Goal: Communication & Community: Participate in discussion

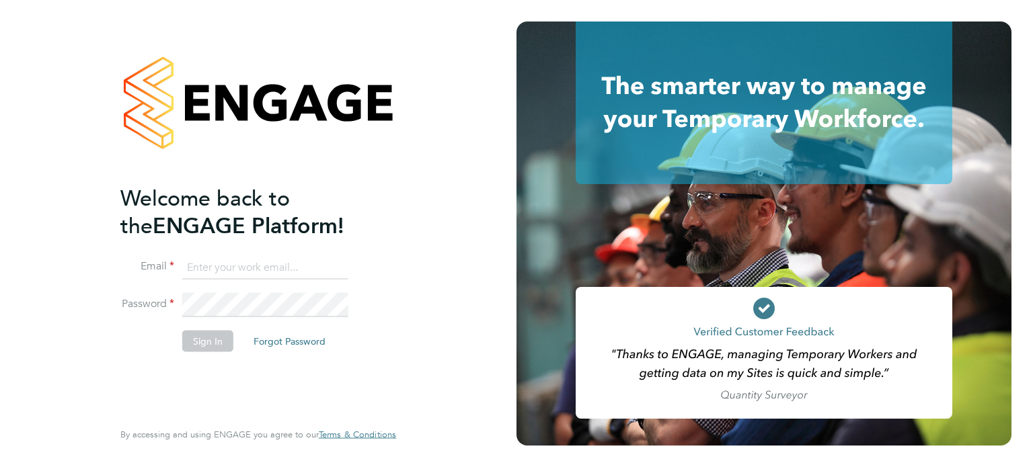
type input "[PERSON_NAME][EMAIL_ADDRESS][PERSON_NAME][DOMAIN_NAME]"
click at [216, 352] on li "Sign In Forgot Password" at bounding box center [251, 347] width 262 height 35
click at [210, 339] on button "Sign In" at bounding box center [207, 341] width 51 height 22
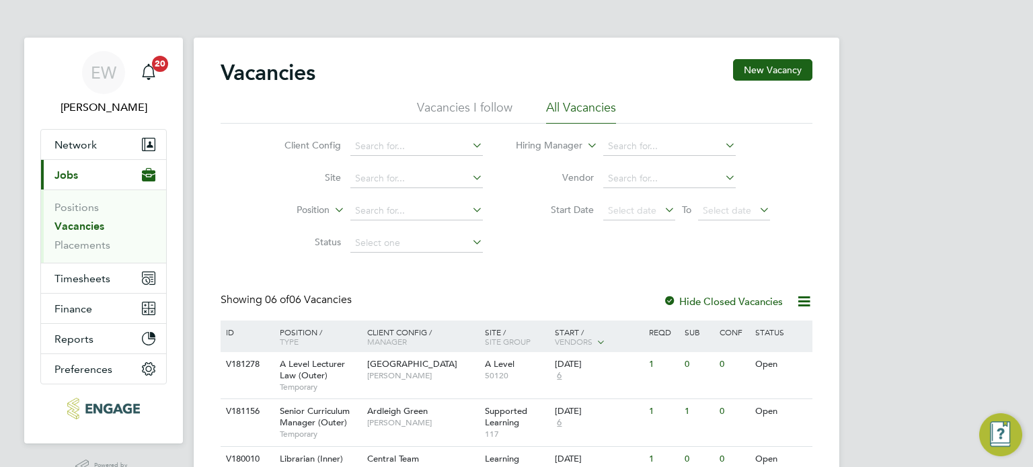
click at [921, 288] on div "EW [PERSON_NAME] Notifications 20 Applications: Network Team Members Businesses…" at bounding box center [516, 353] width 1033 height 707
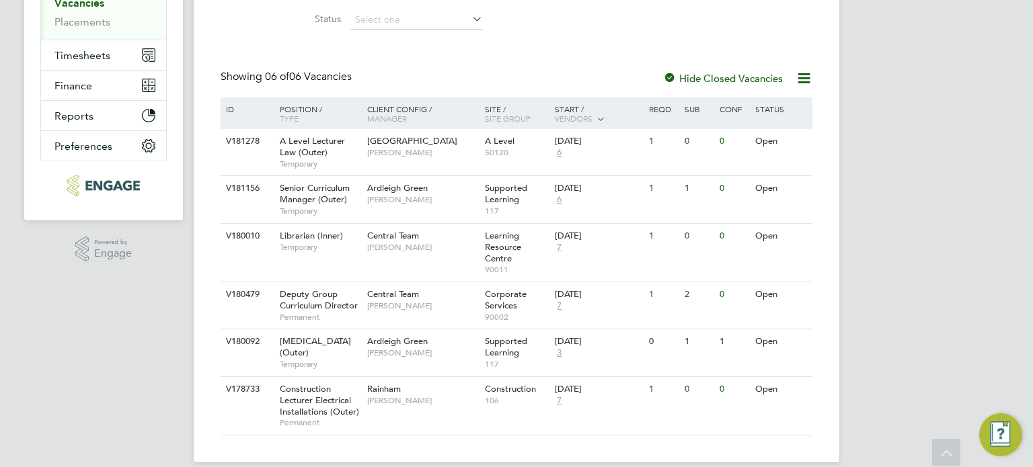
scroll to position [196, 0]
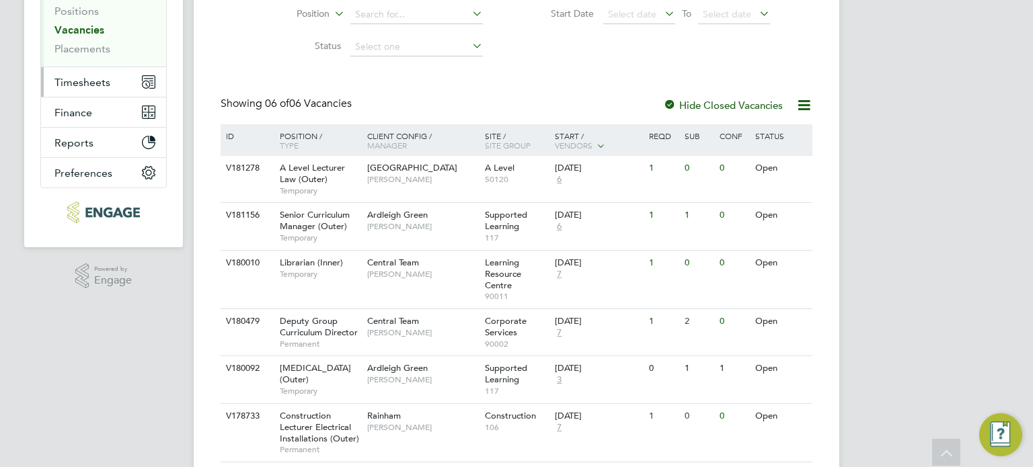
click at [97, 81] on span "Timesheets" at bounding box center [82, 82] width 56 height 13
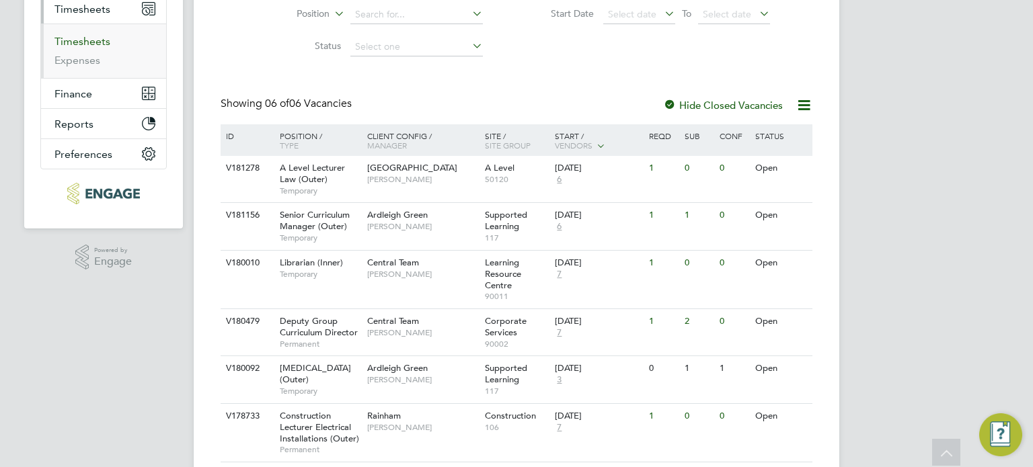
click at [97, 42] on link "Timesheets" at bounding box center [82, 41] width 56 height 13
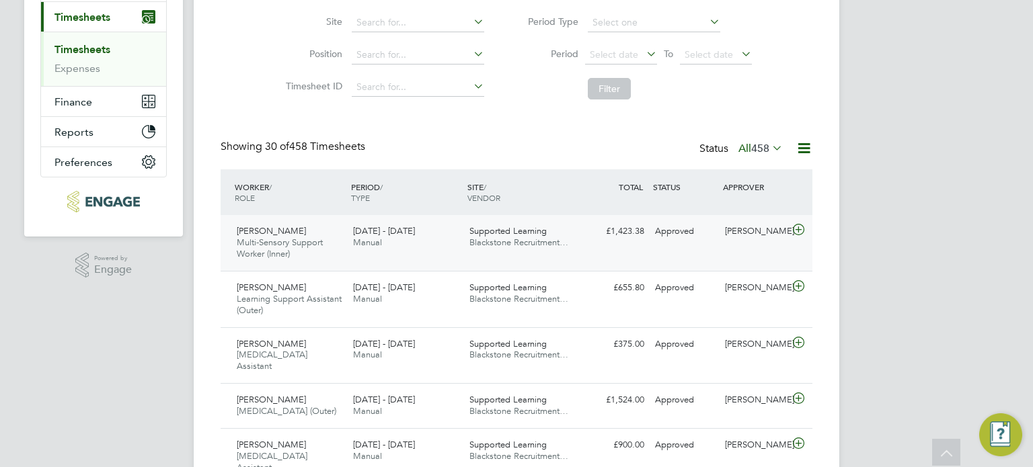
click at [372, 237] on span "Manual" at bounding box center [367, 242] width 29 height 11
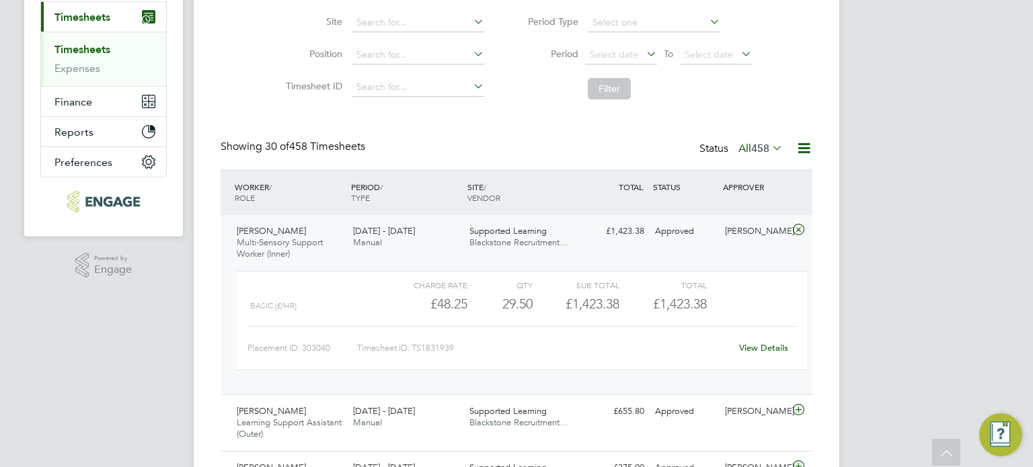
click at [326, 225] on div "Sandrene Pinnock Multi-Sensory Support Worker (Inner) 22 - 28 Sep 2025" at bounding box center [289, 243] width 116 height 45
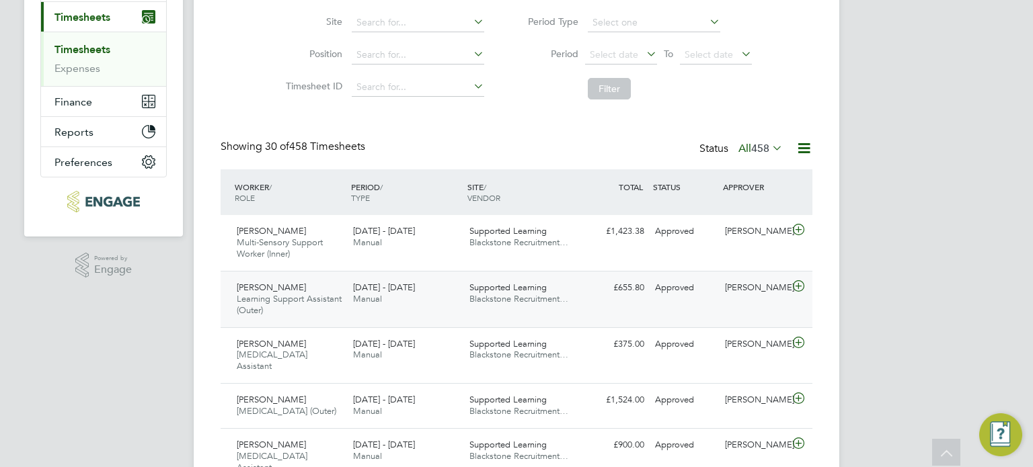
click at [432, 294] on div "22 - 28 Sep 2025 Manual" at bounding box center [406, 294] width 116 height 34
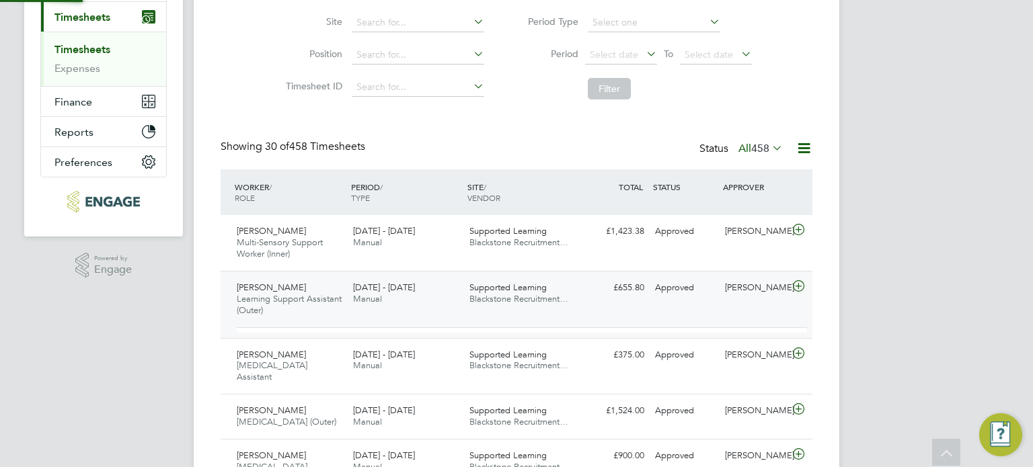
scroll to position [22, 130]
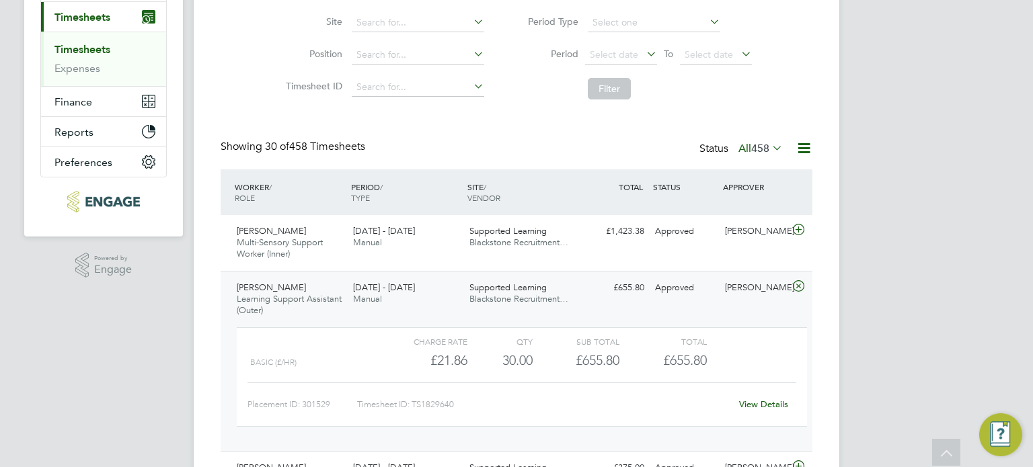
click at [432, 294] on div "22 - 28 Sep 2025 Manual" at bounding box center [406, 294] width 116 height 34
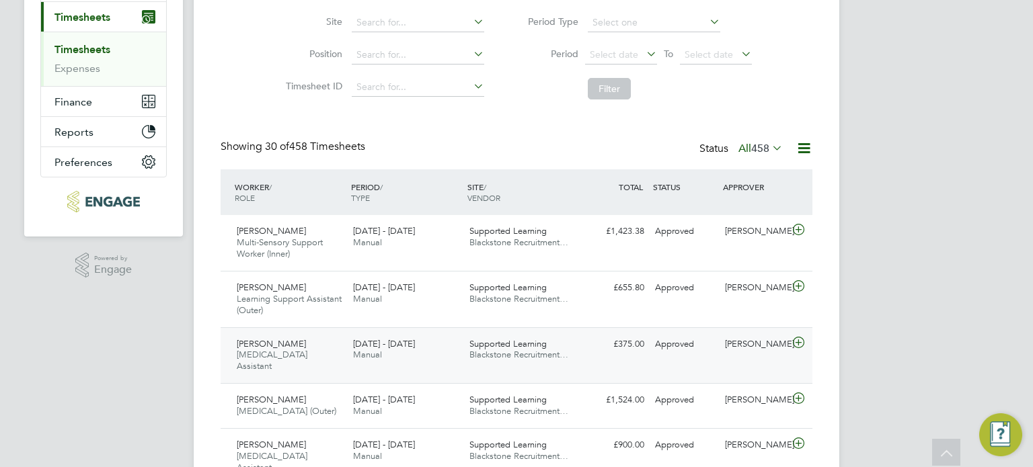
click at [355, 357] on span "Manual" at bounding box center [367, 354] width 29 height 11
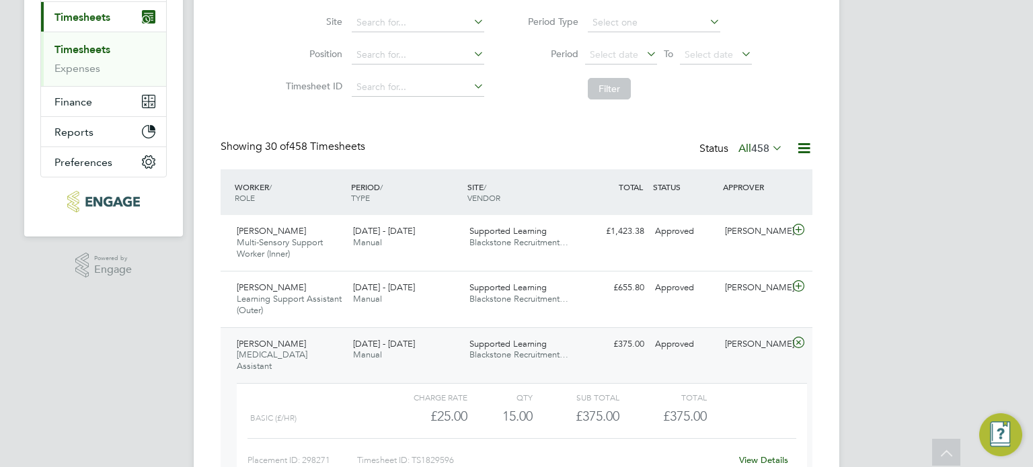
click at [355, 357] on span "Manual" at bounding box center [367, 354] width 29 height 11
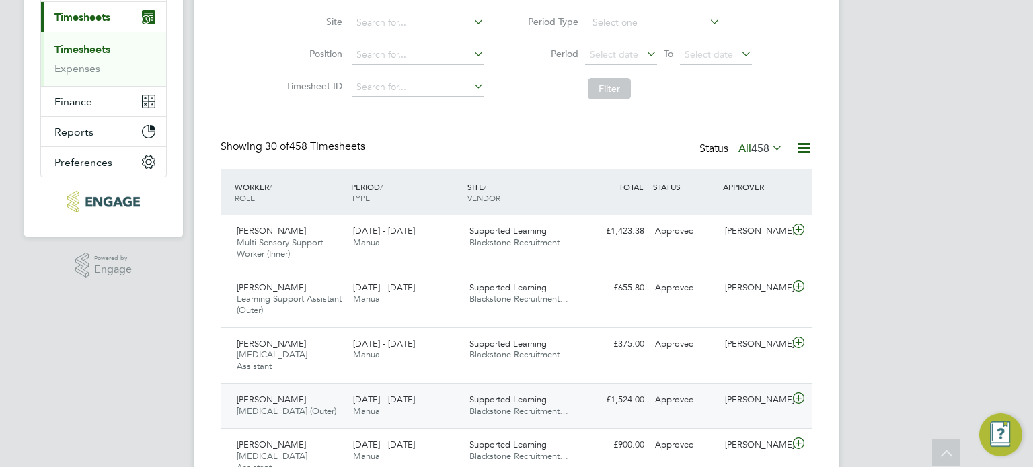
click at [338, 395] on div "Isabelle Callary Speech and Language Therapist (Outer) 22 - 28 Sep 2025" at bounding box center [289, 406] width 116 height 34
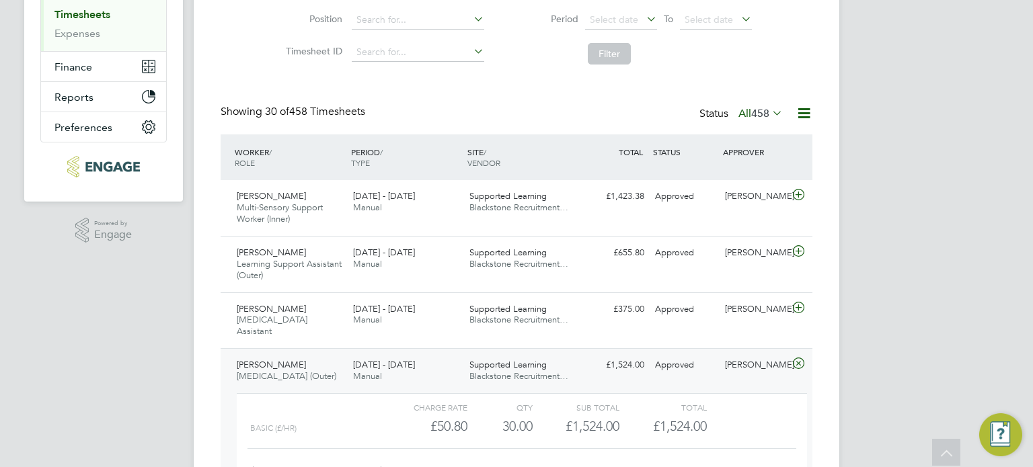
scroll to position [242, 0]
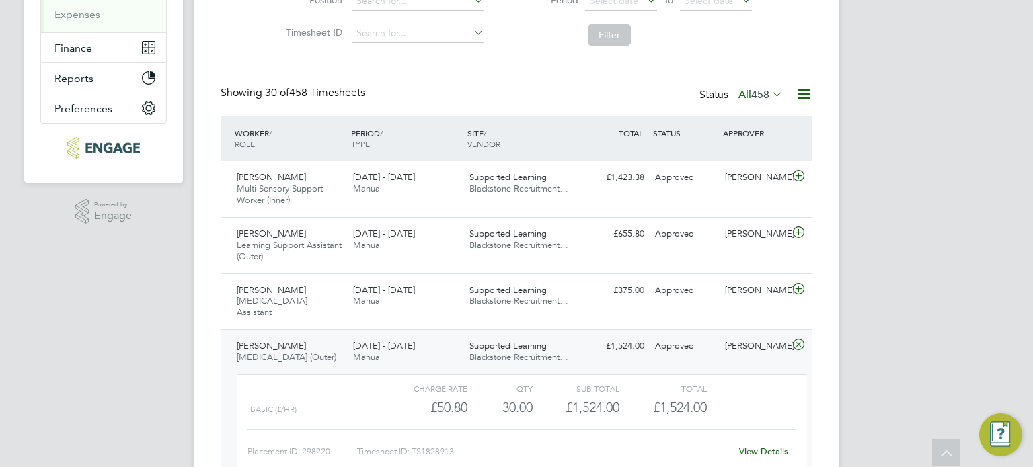
click at [247, 357] on span "Speech and Language Therapist (Outer)" at bounding box center [287, 357] width 100 height 11
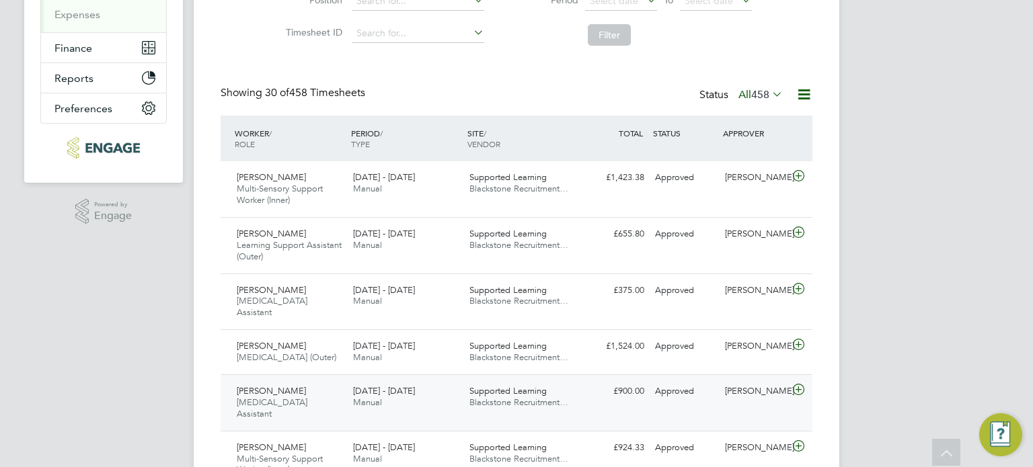
click at [290, 401] on div "Jusna Ali Speech & Language Therapy Assistant 22 - 28 Sep 2025" at bounding box center [289, 403] width 116 height 45
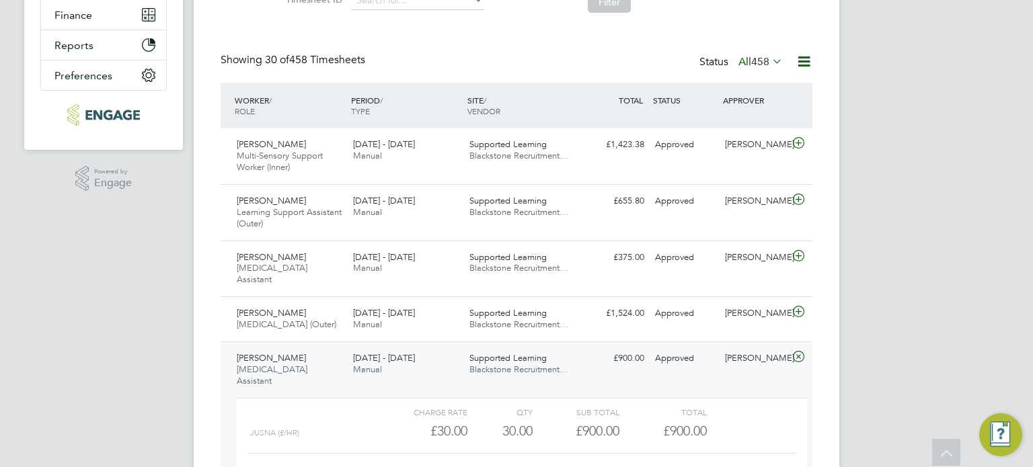
scroll to position [296, 0]
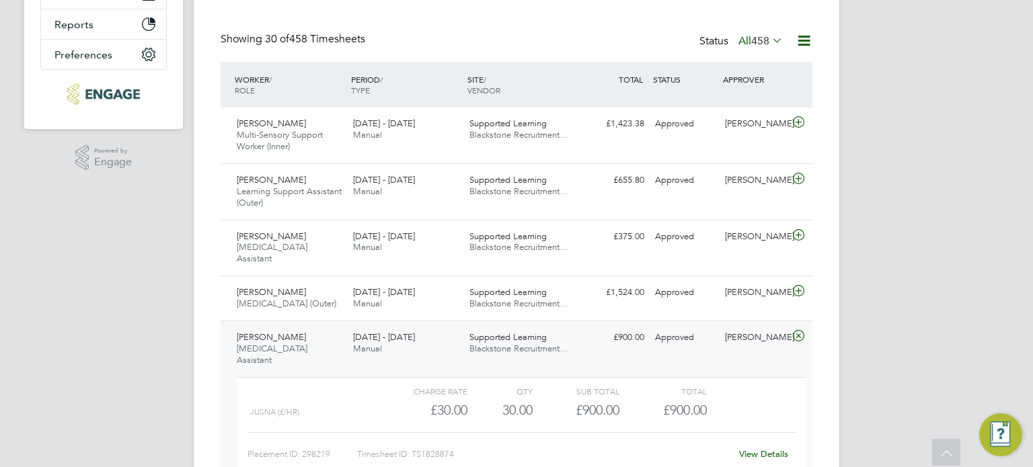
click at [280, 355] on span "Speech & Language Therapy Assistant" at bounding box center [272, 354] width 71 height 23
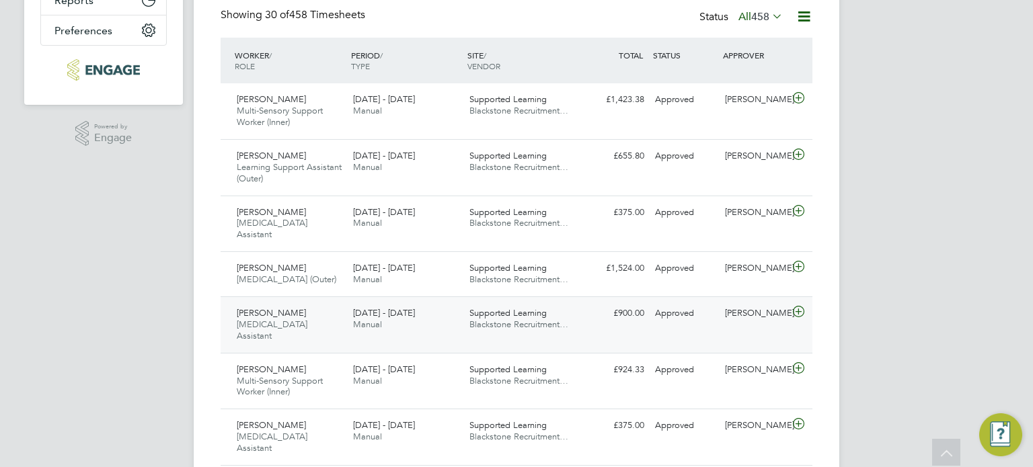
scroll to position [323, 0]
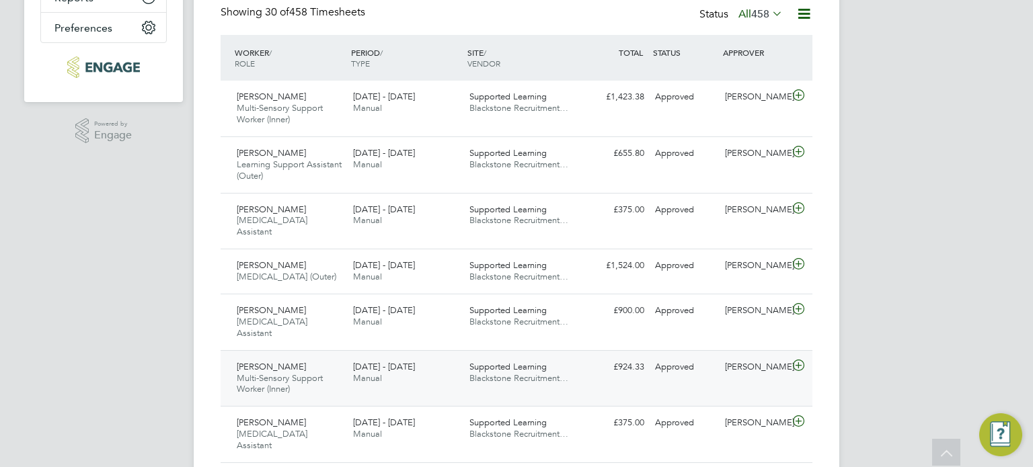
click at [280, 385] on span "Multi-Sensory Support Worker (Inner)" at bounding box center [280, 383] width 86 height 23
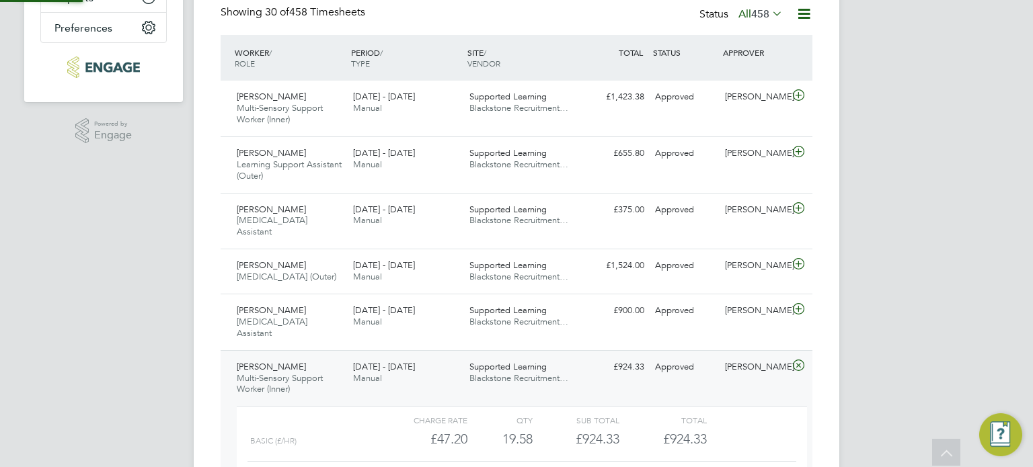
scroll to position [22, 130]
click at [468, 122] on div "Sandrene Pinnock Multi-Sensory Support Worker (Inner) 22 - 28 Sep 2025 22 - 28 …" at bounding box center [517, 109] width 592 height 56
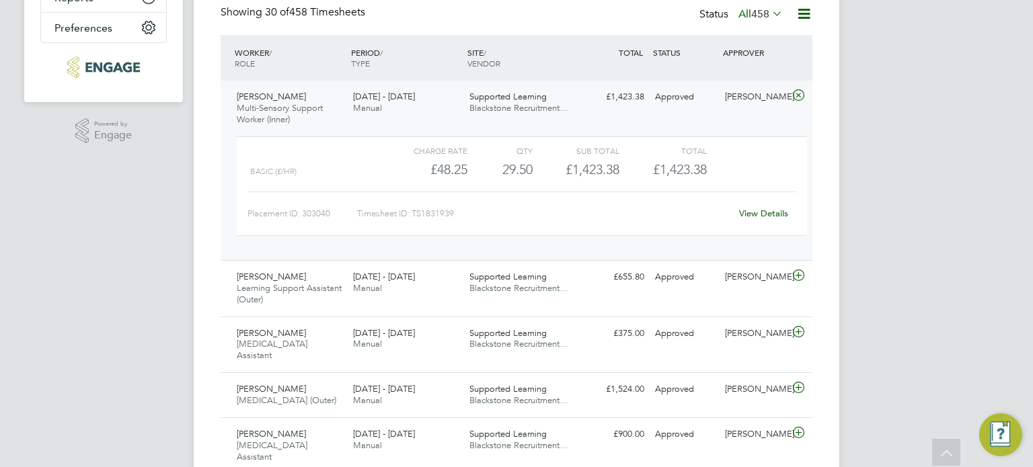
click at [766, 223] on div "View Details" at bounding box center [763, 214] width 66 height 22
click at [769, 219] on div "View Details" at bounding box center [763, 214] width 66 height 22
click at [771, 217] on link "View Details" at bounding box center [763, 213] width 49 height 11
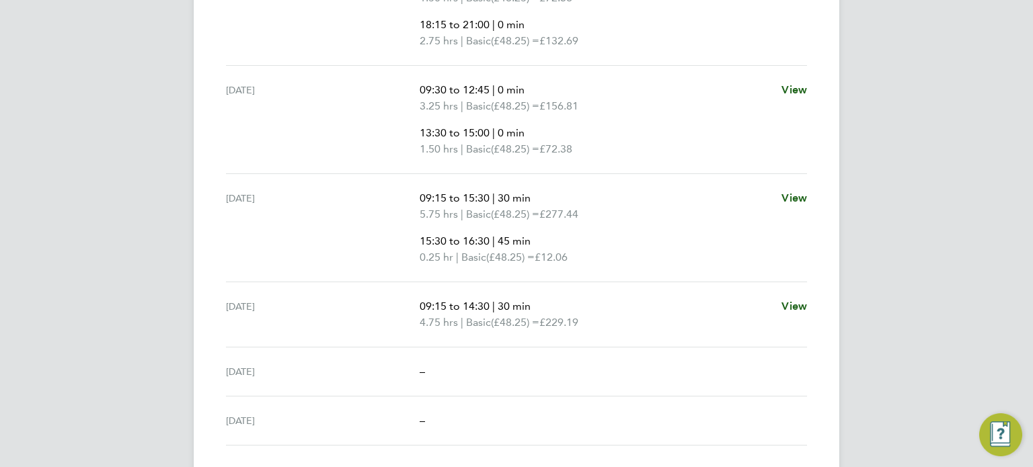
scroll to position [592, 0]
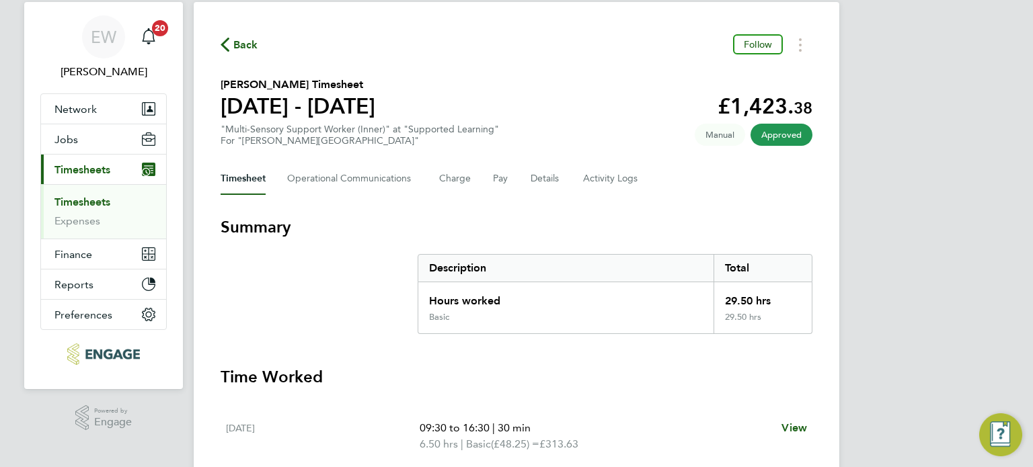
scroll to position [0, 0]
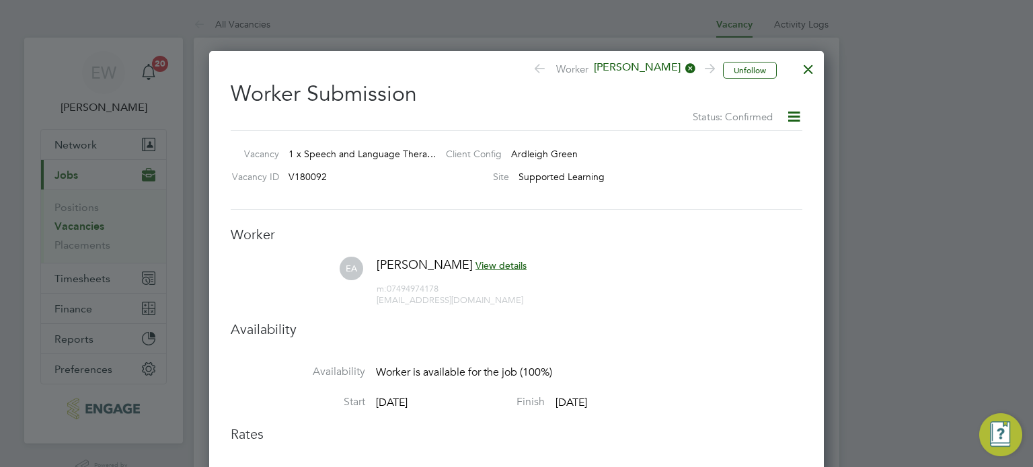
click at [814, 67] on div at bounding box center [808, 66] width 24 height 24
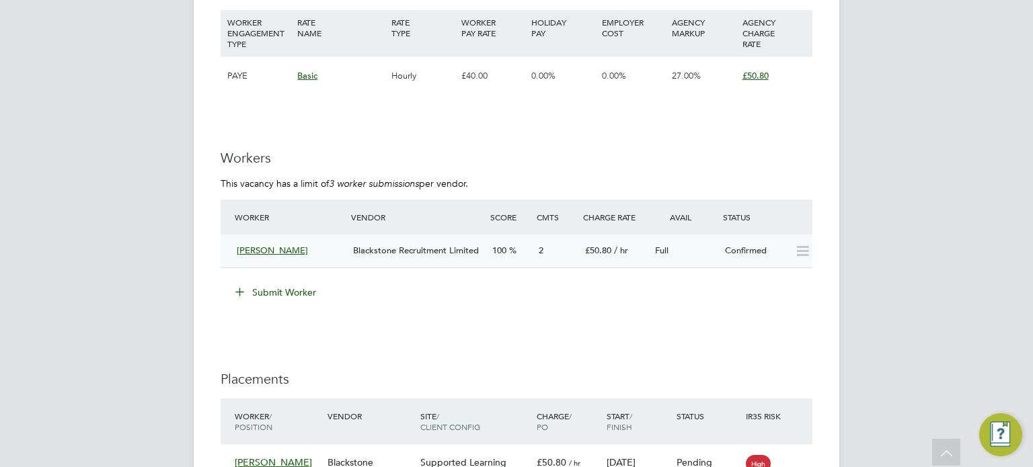
click at [383, 258] on div "Blackstone Recruitment Limited" at bounding box center [417, 251] width 139 height 22
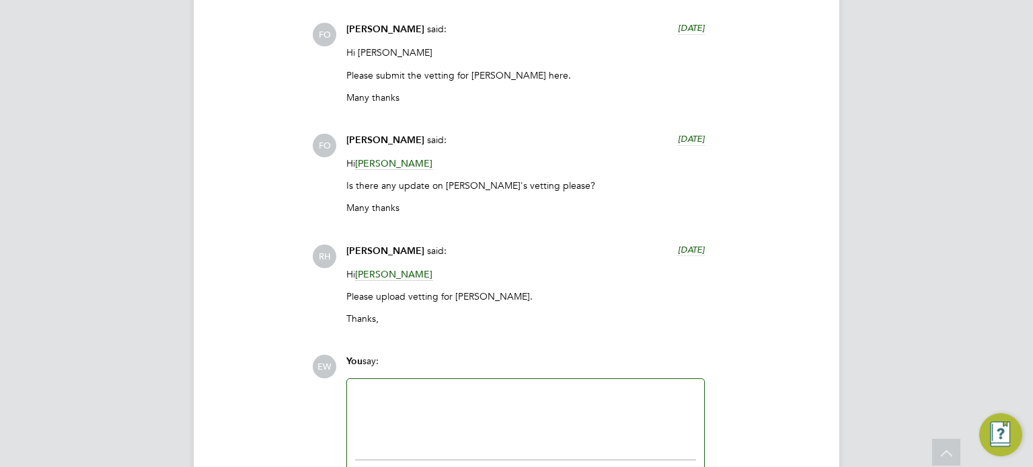
click at [391, 401] on div at bounding box center [525, 416] width 341 height 58
click at [588, 391] on div "Hi all, sorry for the delay. Emily has had a family emgerancy an" at bounding box center [525, 416] width 341 height 58
click at [641, 405] on div "Hi all, sorry for the delay. Emily has had a family emgerency an" at bounding box center [525, 416] width 341 height 58
click at [570, 392] on div "Hi all, sorry for the delay. Emily has had a family emgerency an" at bounding box center [525, 416] width 341 height 58
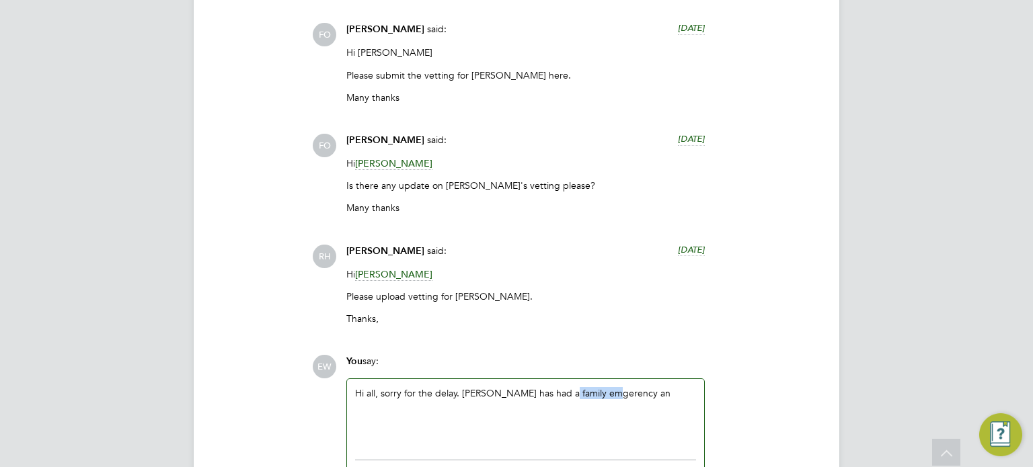
copy div "emgerency"
click at [356, 416] on div "Hi all, sorry for the delay. Emily has had a family Emergency an" at bounding box center [525, 416] width 341 height 58
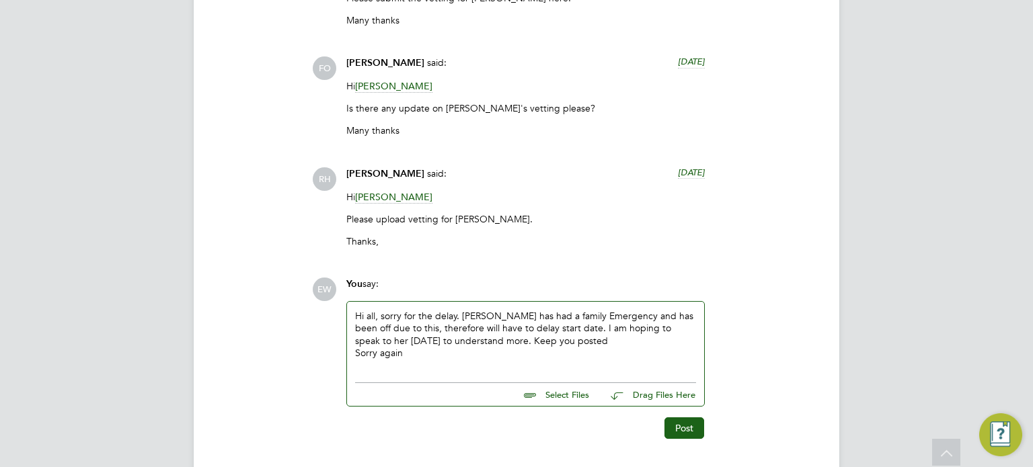
scroll to position [2286, 0]
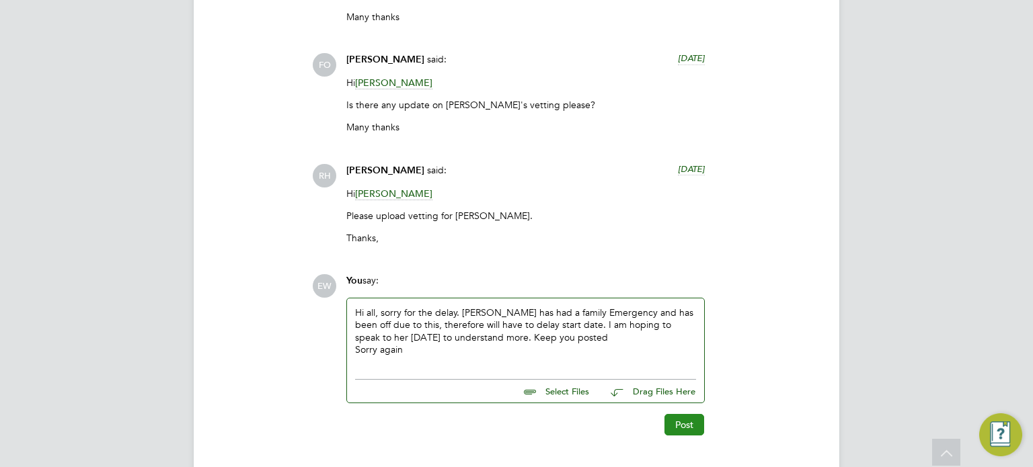
click at [691, 428] on button "Post" at bounding box center [684, 425] width 40 height 22
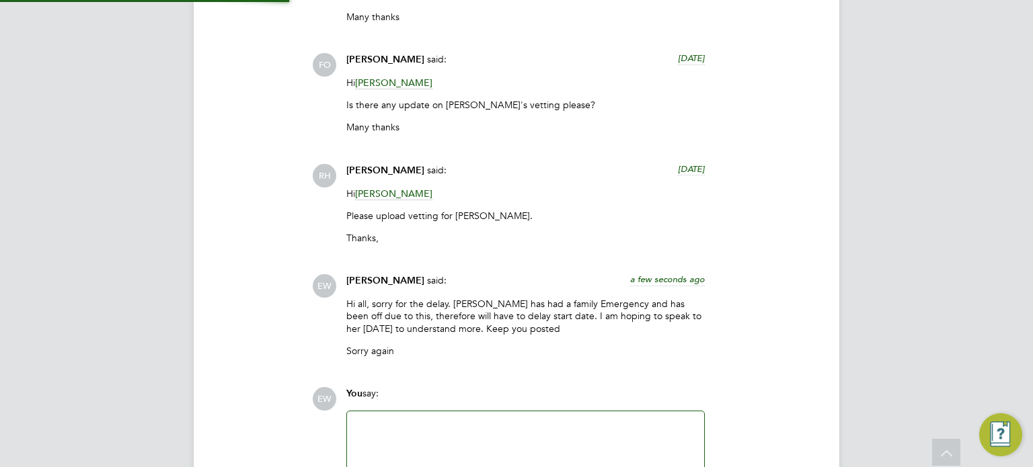
scroll to position [2436, 0]
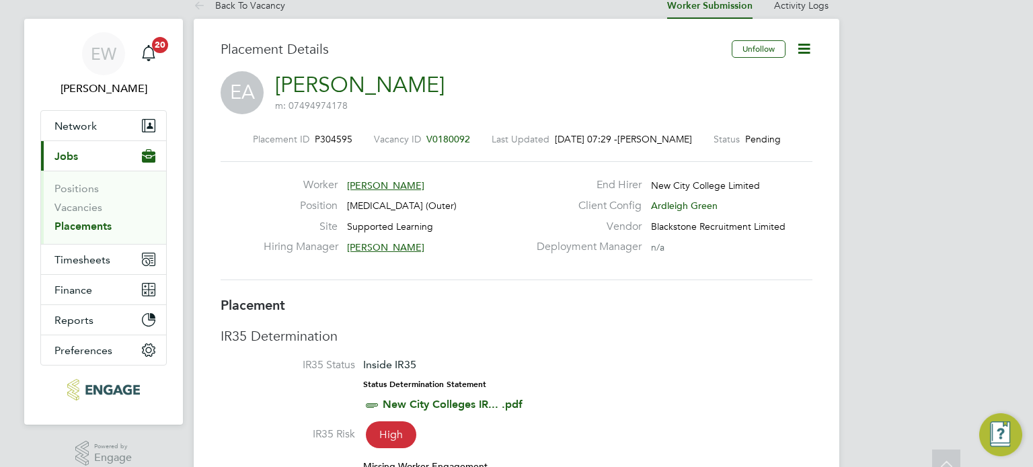
scroll to position [0, 0]
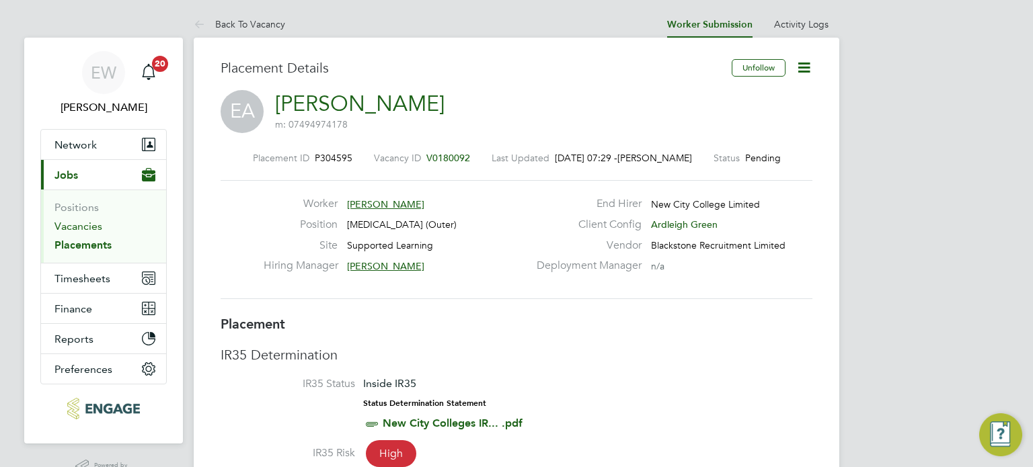
click at [67, 228] on link "Vacancies" at bounding box center [78, 226] width 48 height 13
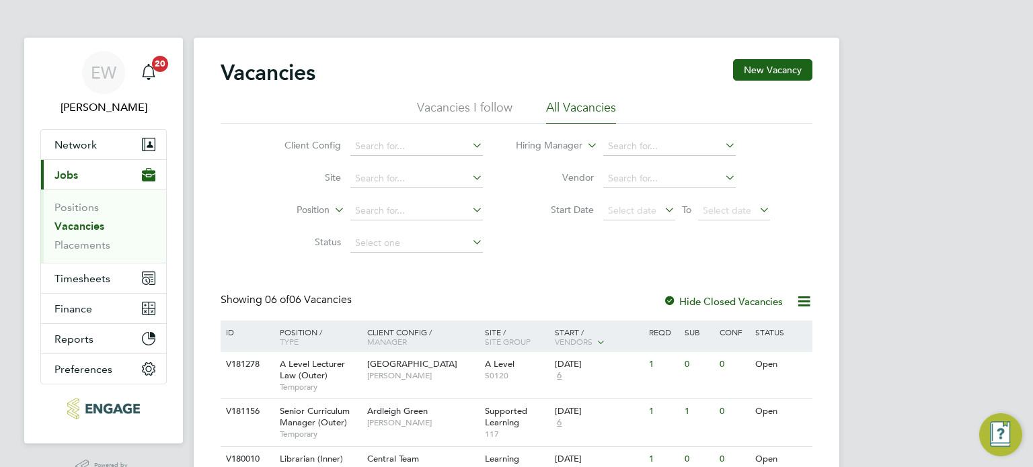
click at [891, 370] on div "EW Ella Wratten Notifications 20 Applications: Network Team Members Businesses …" at bounding box center [516, 353] width 1033 height 707
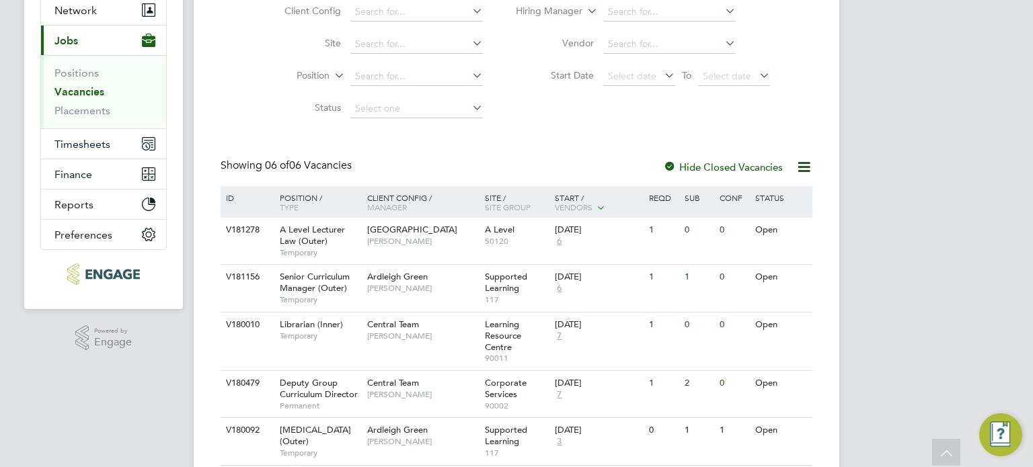
scroll to position [161, 0]
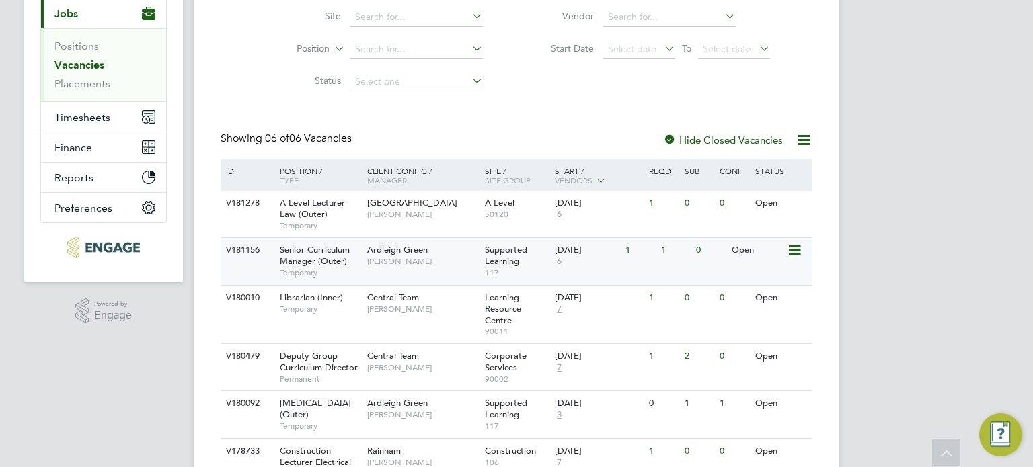
click at [336, 253] on span "Senior Curriculum Manager (Outer)" at bounding box center [315, 255] width 70 height 23
click at [333, 258] on span "Senior Curriculum Manager (Outer)" at bounding box center [315, 255] width 70 height 23
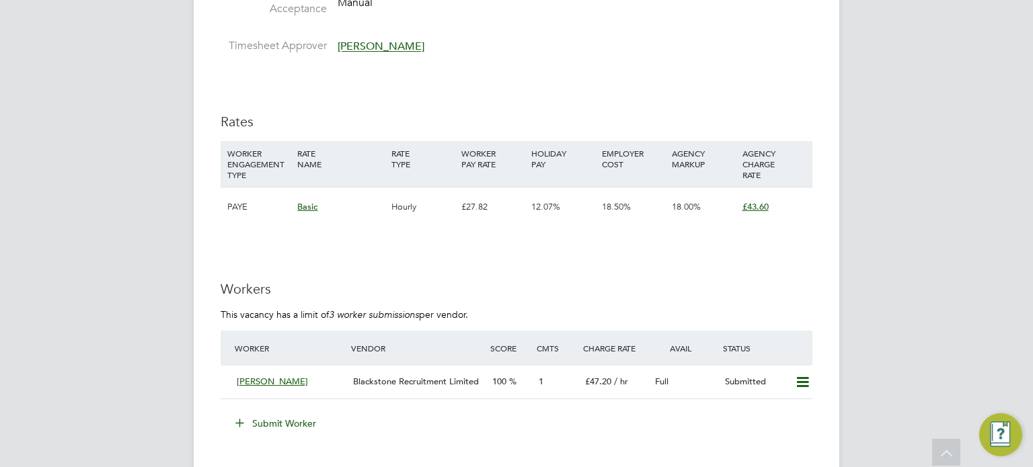
scroll to position [1706, 0]
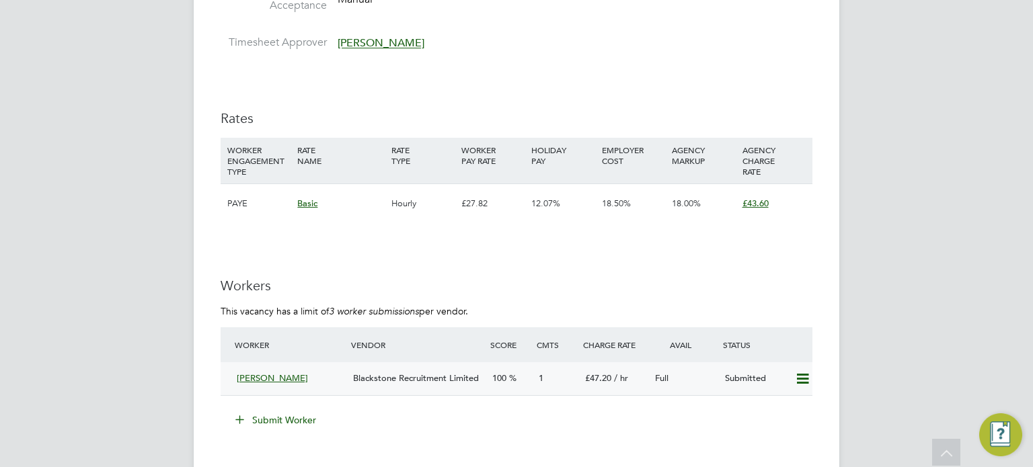
click at [353, 372] on span "Blackstone Recruitment Limited" at bounding box center [416, 377] width 126 height 11
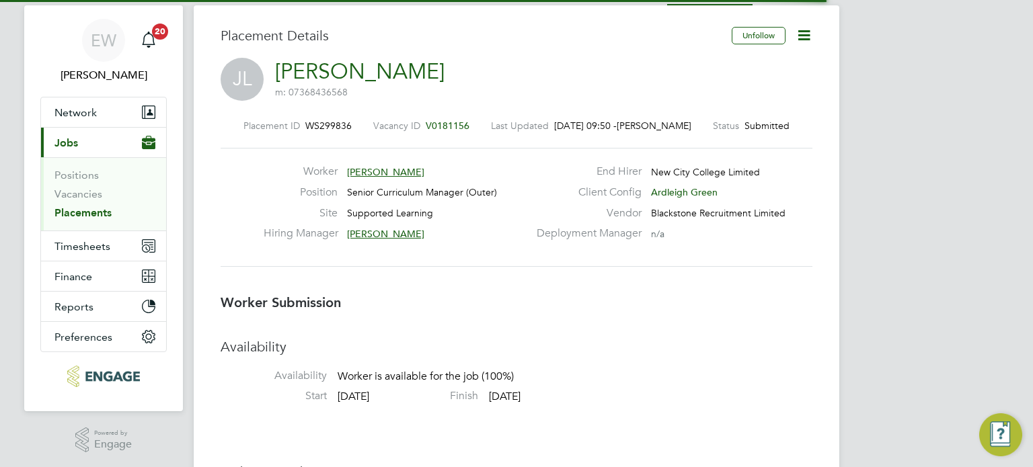
scroll to position [7, 6]
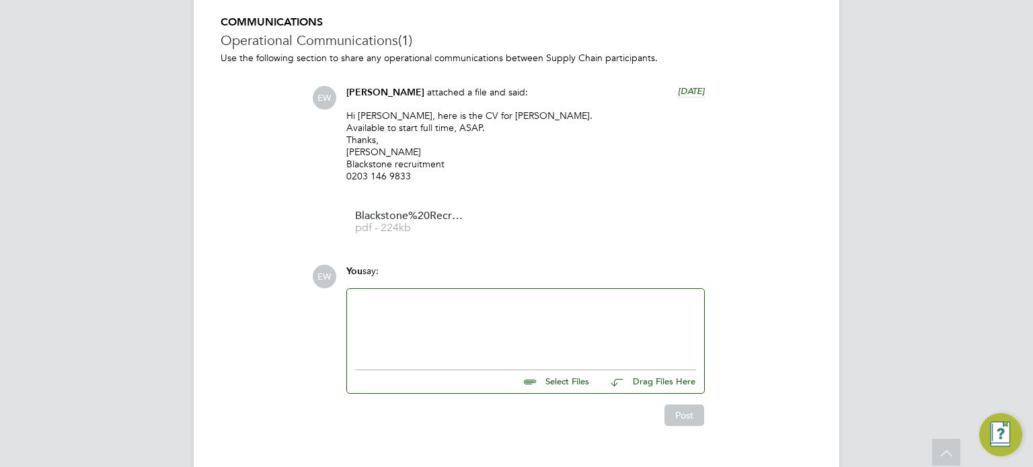
click at [428, 336] on div at bounding box center [525, 326] width 341 height 58
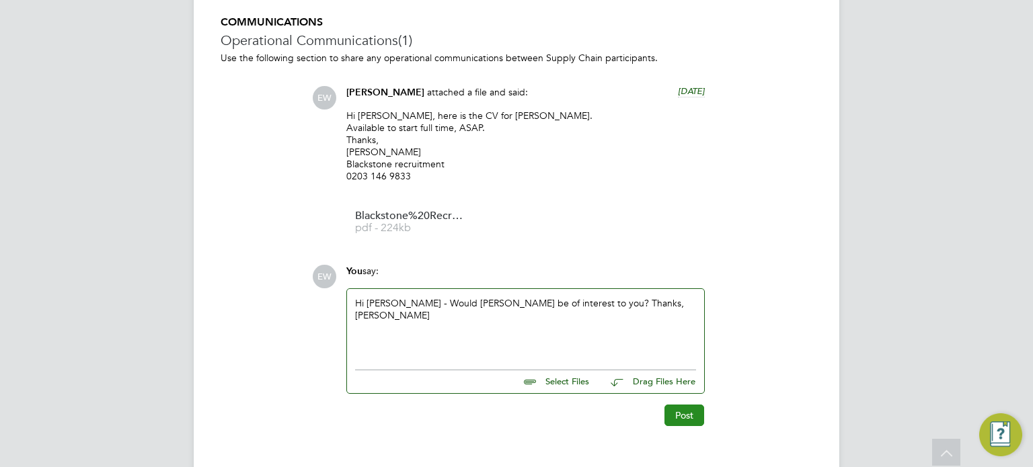
click at [678, 416] on button "Post" at bounding box center [684, 416] width 40 height 22
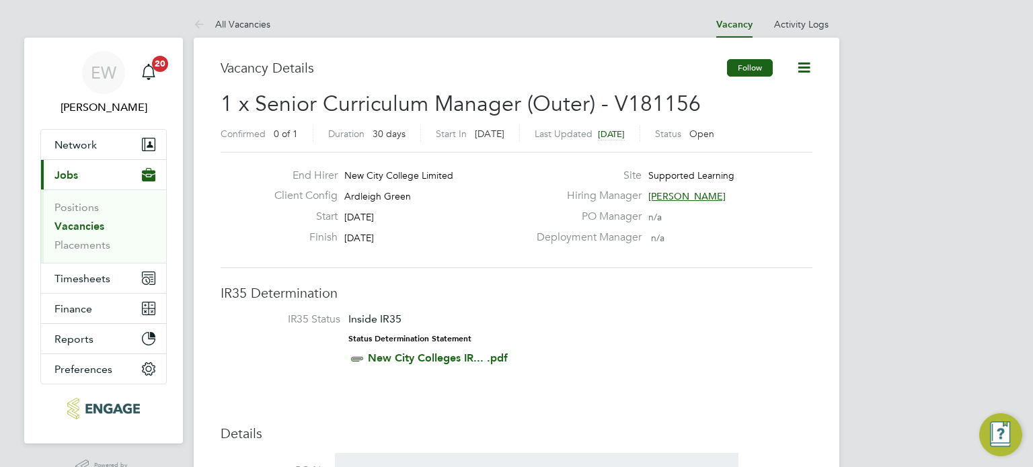
click at [756, 67] on button "Follow" at bounding box center [750, 67] width 46 height 17
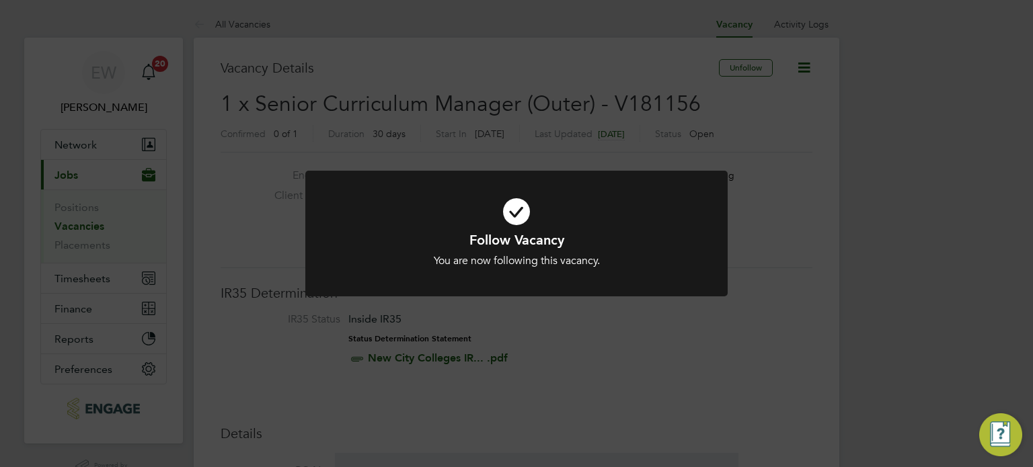
click at [797, 67] on div "Follow Vacancy You are now following this vacancy. Cancel Okay" at bounding box center [516, 233] width 1033 height 467
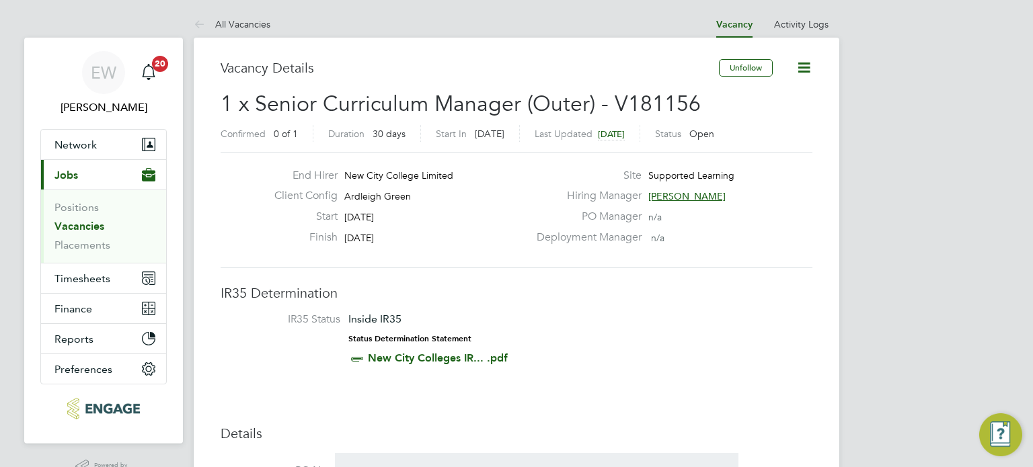
click at [805, 63] on icon at bounding box center [803, 67] width 17 height 17
click at [769, 148] on li "Followers" at bounding box center [773, 144] width 78 height 19
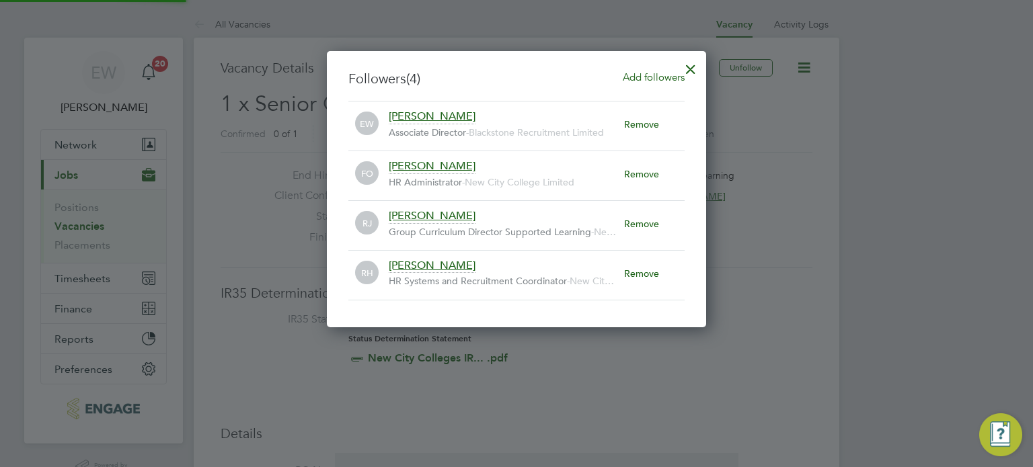
scroll to position [14, 236]
click at [852, 219] on div at bounding box center [516, 233] width 1033 height 467
click at [694, 69] on div at bounding box center [690, 66] width 24 height 24
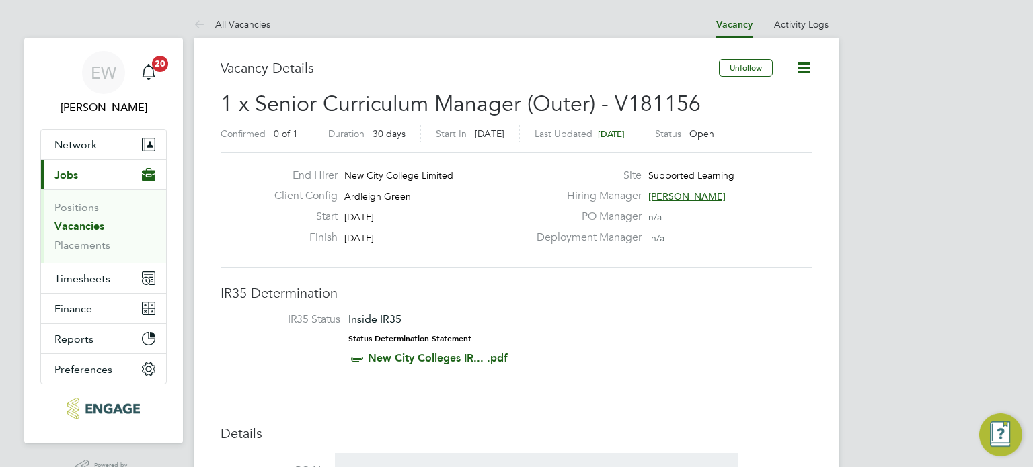
click at [680, 194] on span "[PERSON_NAME]" at bounding box center [686, 196] width 77 height 12
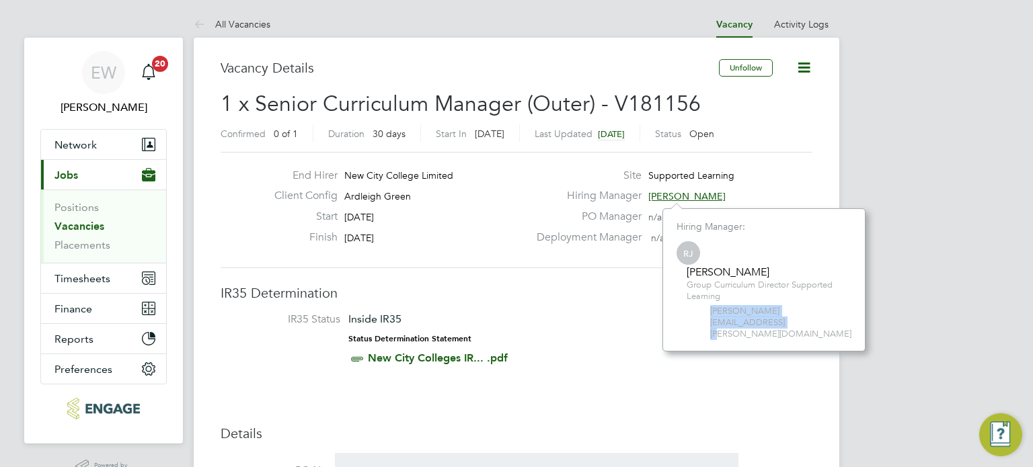
drag, startPoint x: 711, startPoint y: 311, endPoint x: 844, endPoint y: 313, distance: 133.8
click at [844, 313] on span "[PERSON_NAME][EMAIL_ADDRESS][PERSON_NAME][DOMAIN_NAME]" at bounding box center [780, 323] width 141 height 34
copy span "[PERSON_NAME][EMAIL_ADDRESS][PERSON_NAME][DOMAIN_NAME]"
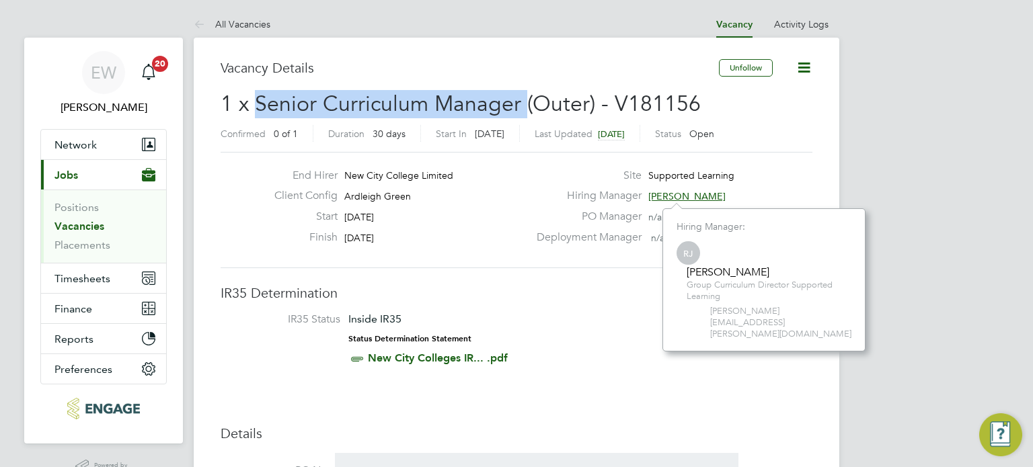
drag, startPoint x: 522, startPoint y: 107, endPoint x: 260, endPoint y: 102, distance: 262.3
click at [260, 102] on span "1 x Senior Curriculum Manager (Outer) - V181156" at bounding box center [461, 104] width 480 height 26
